Goal: Feedback & Contribution: Contribute content

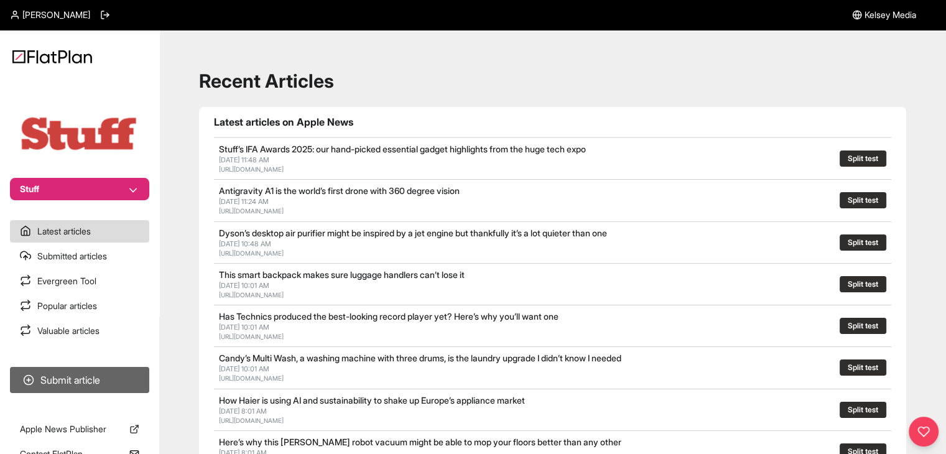
click at [119, 387] on button "Submit article" at bounding box center [79, 380] width 139 height 26
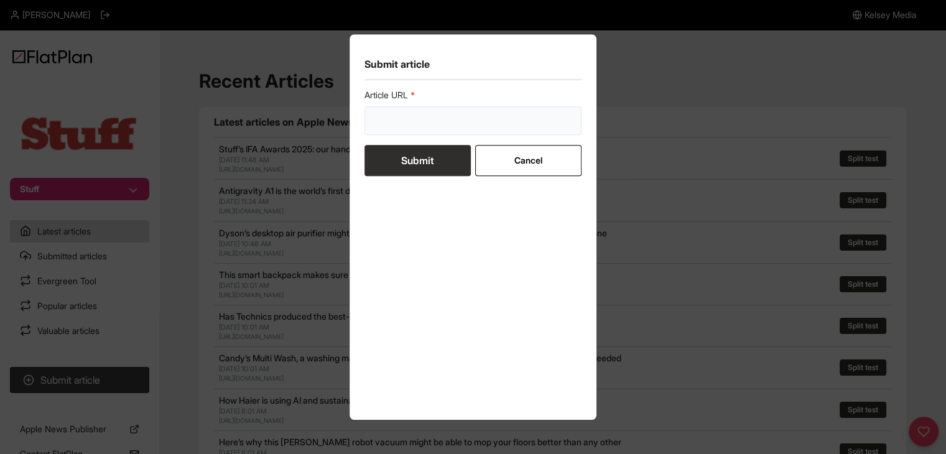
click at [414, 125] on input "url" at bounding box center [473, 120] width 218 height 29
paste input "[URL][DOMAIN_NAME]"
type input "[URL][DOMAIN_NAME]"
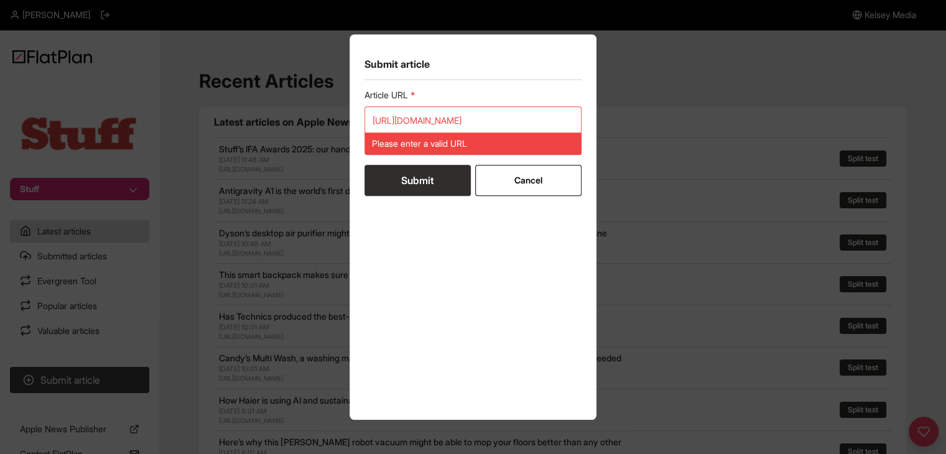
click at [410, 155] on form "Article URL [URL][DOMAIN_NAME] Please enter a valid URL Submit Cancel" at bounding box center [473, 142] width 218 height 107
click at [396, 120] on input "[URL][DOMAIN_NAME]" at bounding box center [473, 120] width 218 height 29
click at [396, 121] on input "[URL][DOMAIN_NAME]" at bounding box center [473, 120] width 218 height 29
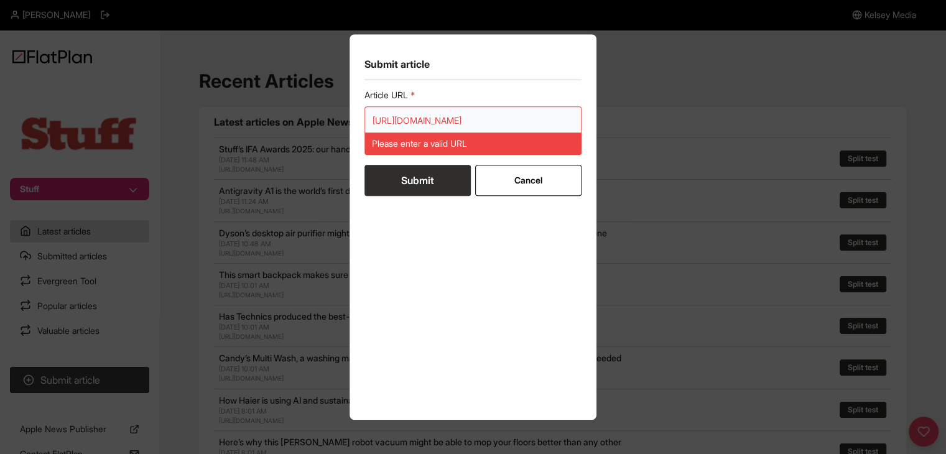
paste input "url"
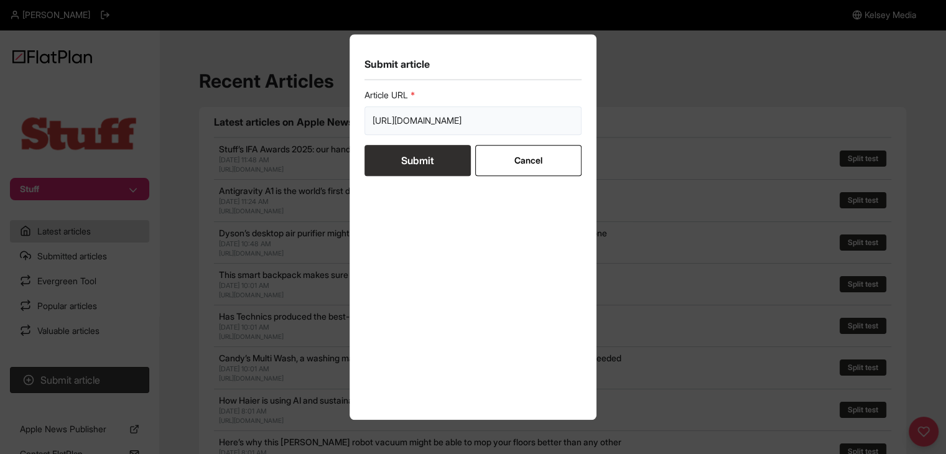
type input "[URL][DOMAIN_NAME]"
click at [399, 171] on button "Submit" at bounding box center [417, 160] width 106 height 31
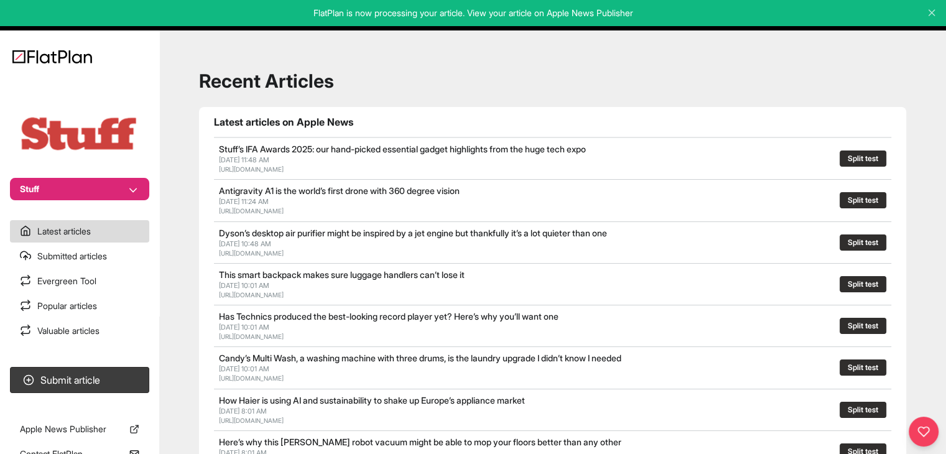
click at [144, 363] on section "Submit article" at bounding box center [79, 380] width 159 height 36
click at [149, 366] on section "Submit article" at bounding box center [79, 380] width 159 height 36
click at [139, 378] on button "Submit article" at bounding box center [79, 380] width 139 height 26
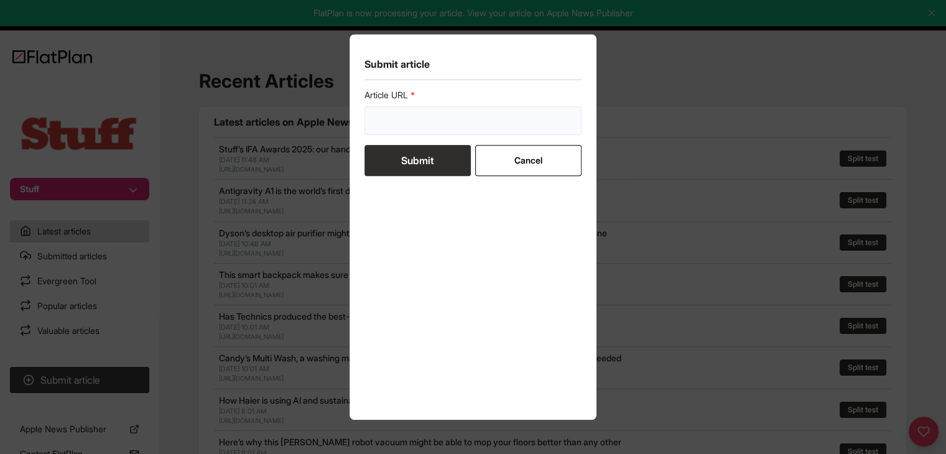
click at [380, 127] on input "url" at bounding box center [473, 120] width 218 height 29
paste input "[URL][DOMAIN_NAME]"
click at [407, 159] on form "Article URL [URL][DOMAIN_NAME] Submit Cancel" at bounding box center [473, 132] width 218 height 87
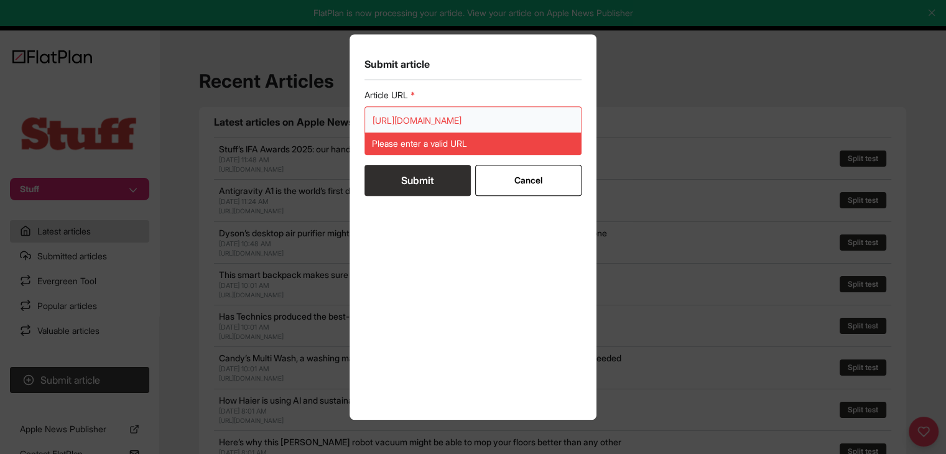
click at [391, 116] on input "[URL][DOMAIN_NAME]" at bounding box center [473, 120] width 218 height 29
paste input "url"
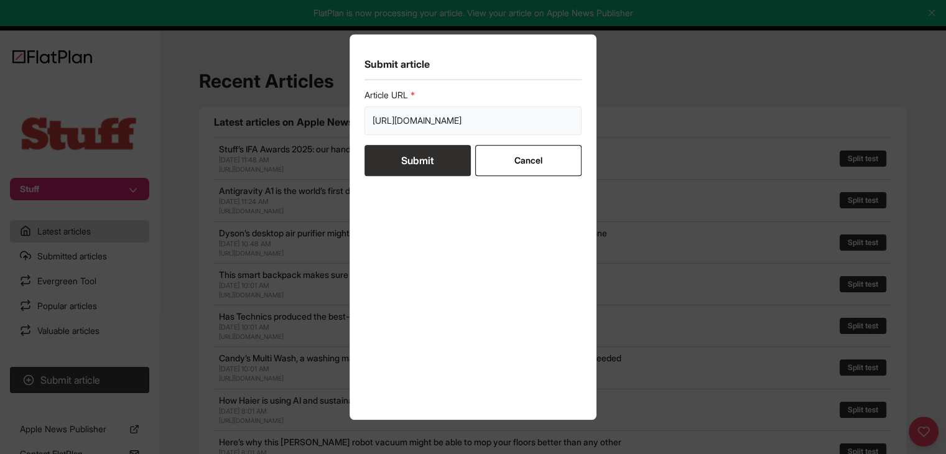
type input "[URL][DOMAIN_NAME]"
click at [396, 157] on button "Submit" at bounding box center [417, 160] width 106 height 31
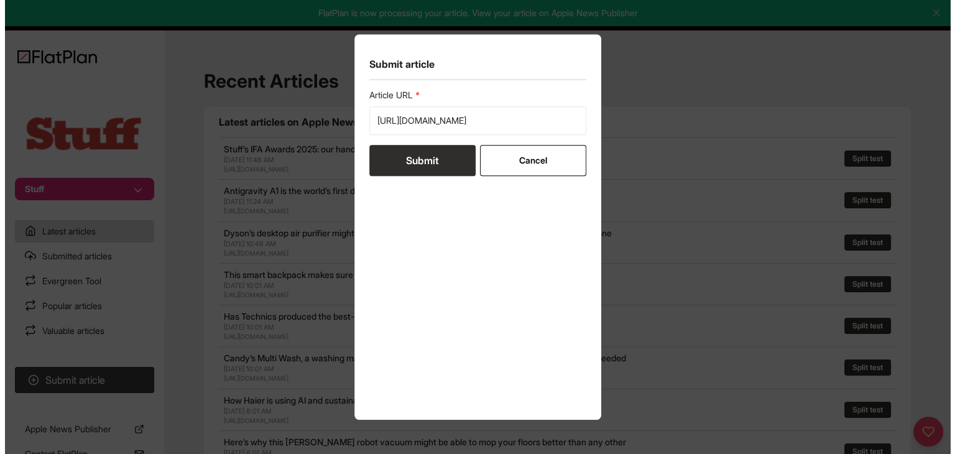
scroll to position [0, 0]
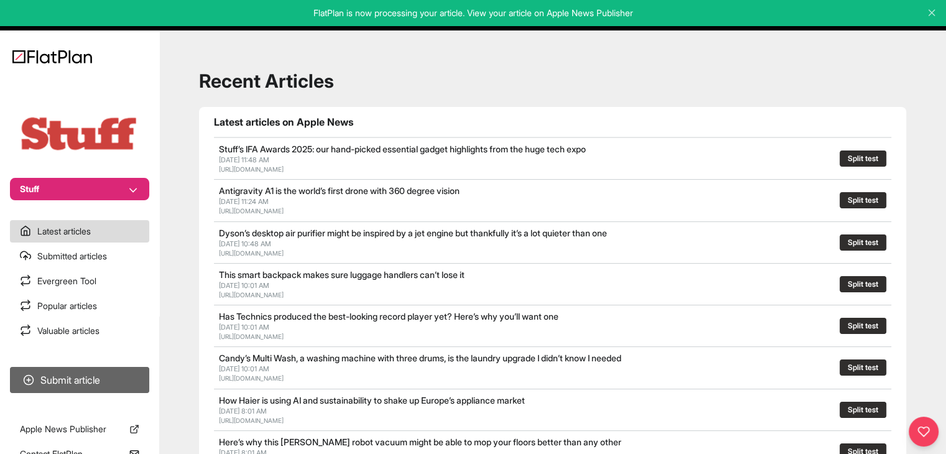
click at [92, 389] on button "Submit article" at bounding box center [79, 380] width 139 height 26
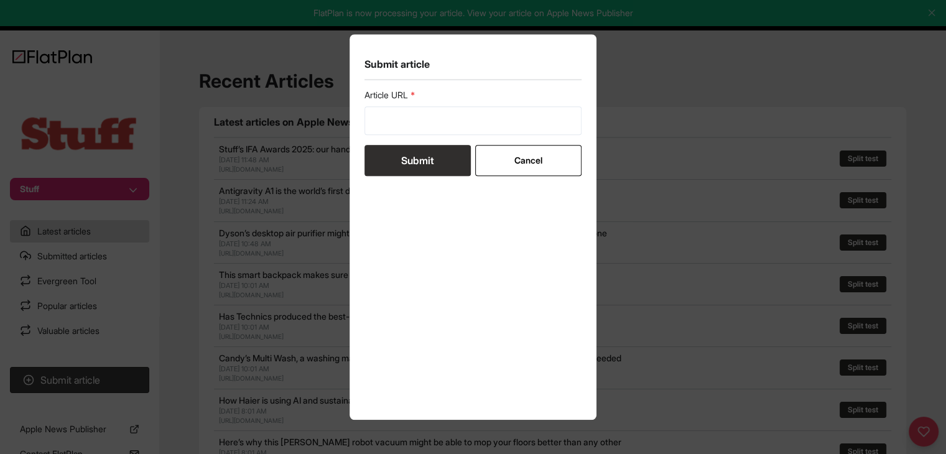
click at [411, 105] on div "Article URL" at bounding box center [473, 112] width 218 height 46
click at [409, 118] on input "url" at bounding box center [473, 120] width 218 height 29
paste input "[URL][DOMAIN_NAME]"
type input "[URL][DOMAIN_NAME]"
click at [413, 153] on button "Submit" at bounding box center [417, 160] width 106 height 31
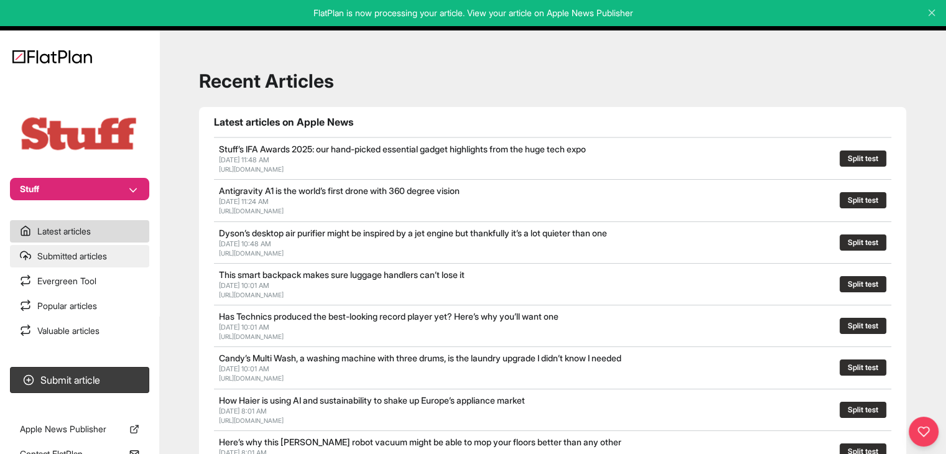
click at [88, 262] on link "Submitted articles" at bounding box center [79, 256] width 139 height 22
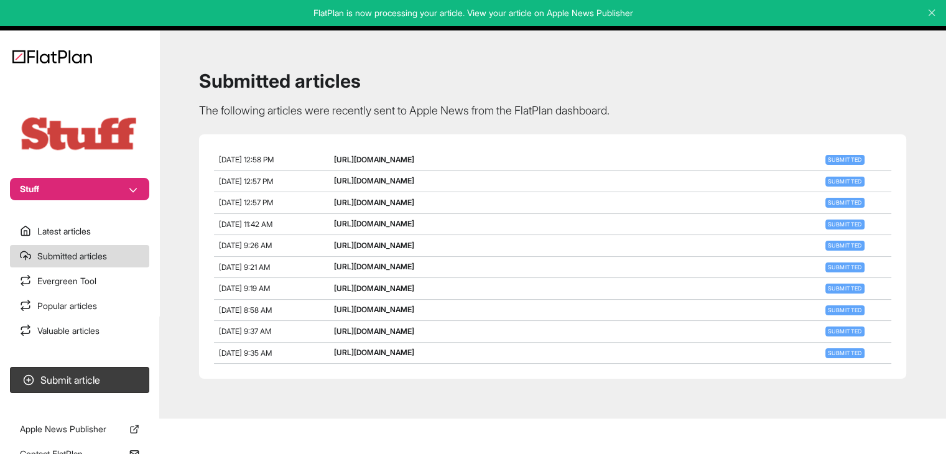
click at [111, 189] on button "Stuff" at bounding box center [79, 189] width 139 height 22
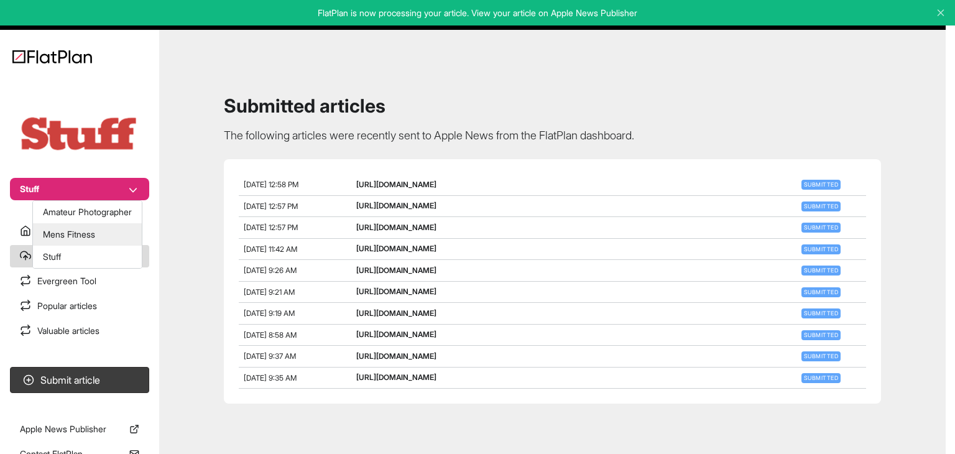
click at [105, 224] on div "Amateur Photographer Mens Fitness Stuff" at bounding box center [87, 234] width 110 height 68
click at [105, 225] on button "Mens Fitness" at bounding box center [87, 234] width 109 height 22
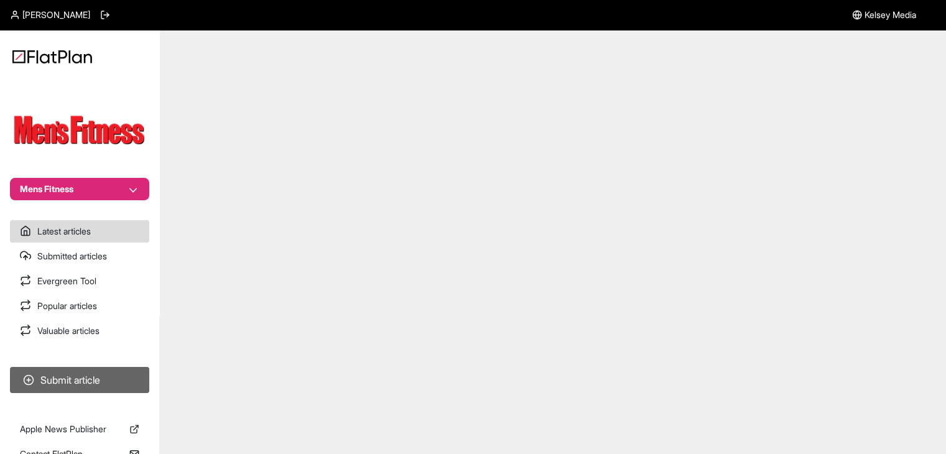
click at [114, 376] on button "Submit article" at bounding box center [79, 380] width 139 height 26
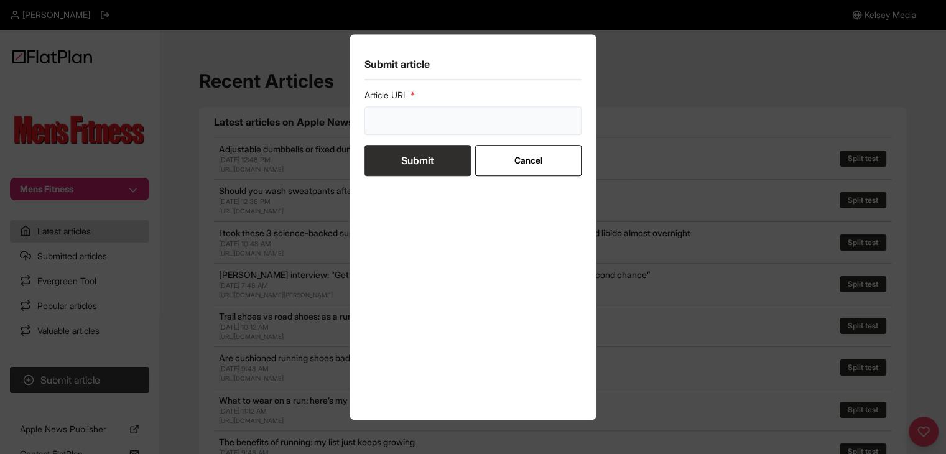
click at [425, 118] on input "url" at bounding box center [473, 120] width 218 height 29
paste input "https://mensfitness.co.uk/features/what-makes-a-good-outdoor-and-adventure-watc…"
type input "https://mensfitness.co.uk/features/what-makes-a-good-outdoor-and-adventure-watc…"
click at [422, 152] on button "Submit" at bounding box center [417, 160] width 106 height 31
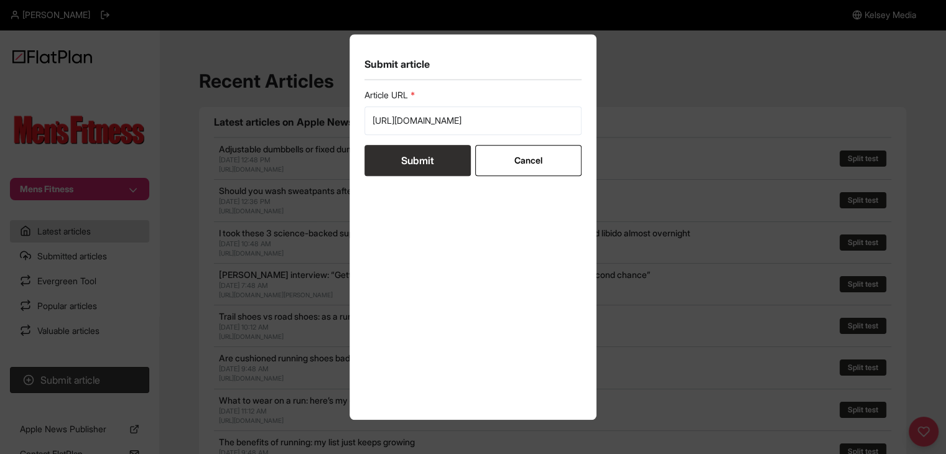
scroll to position [0, 0]
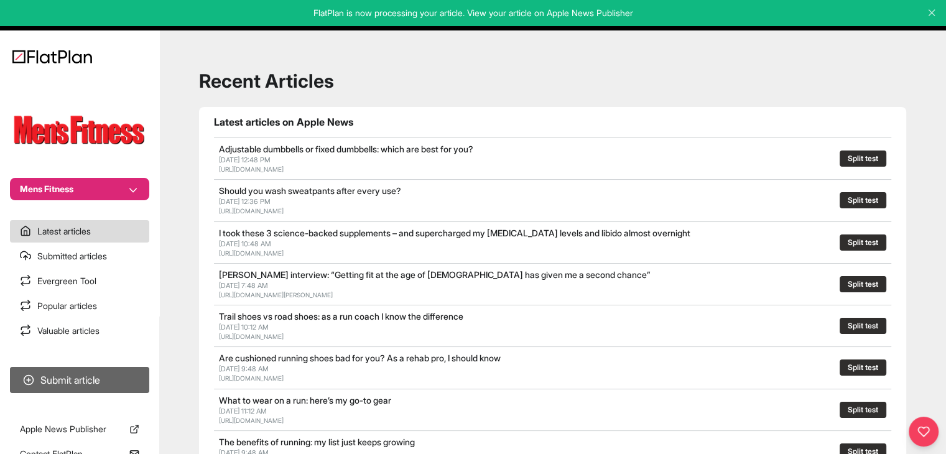
click at [125, 375] on button "Submit article" at bounding box center [79, 380] width 139 height 26
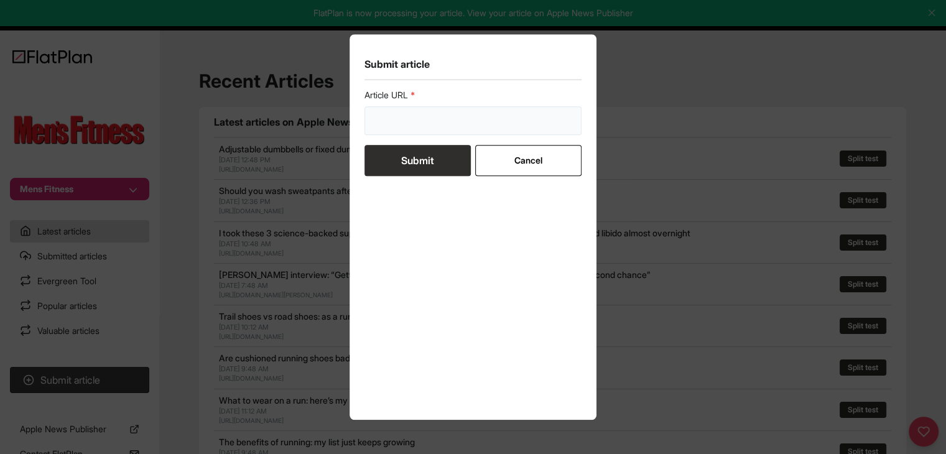
click at [408, 119] on input "url" at bounding box center [473, 120] width 218 height 29
paste input "https://mensfitness.co.uk/features/londons-firefighters-fitness/"
type input "https://mensfitness.co.uk/features/londons-firefighters-fitness/"
click at [415, 160] on button "Submit" at bounding box center [417, 160] width 106 height 31
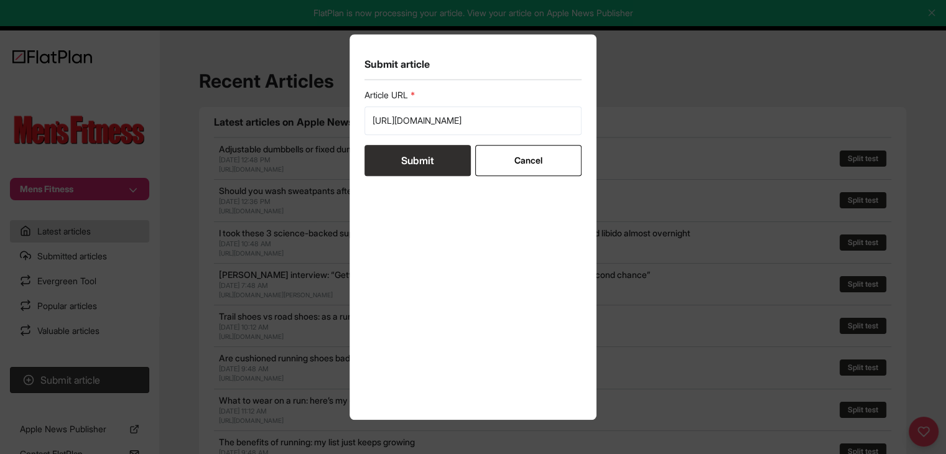
scroll to position [0, 0]
